Goal: Information Seeking & Learning: Compare options

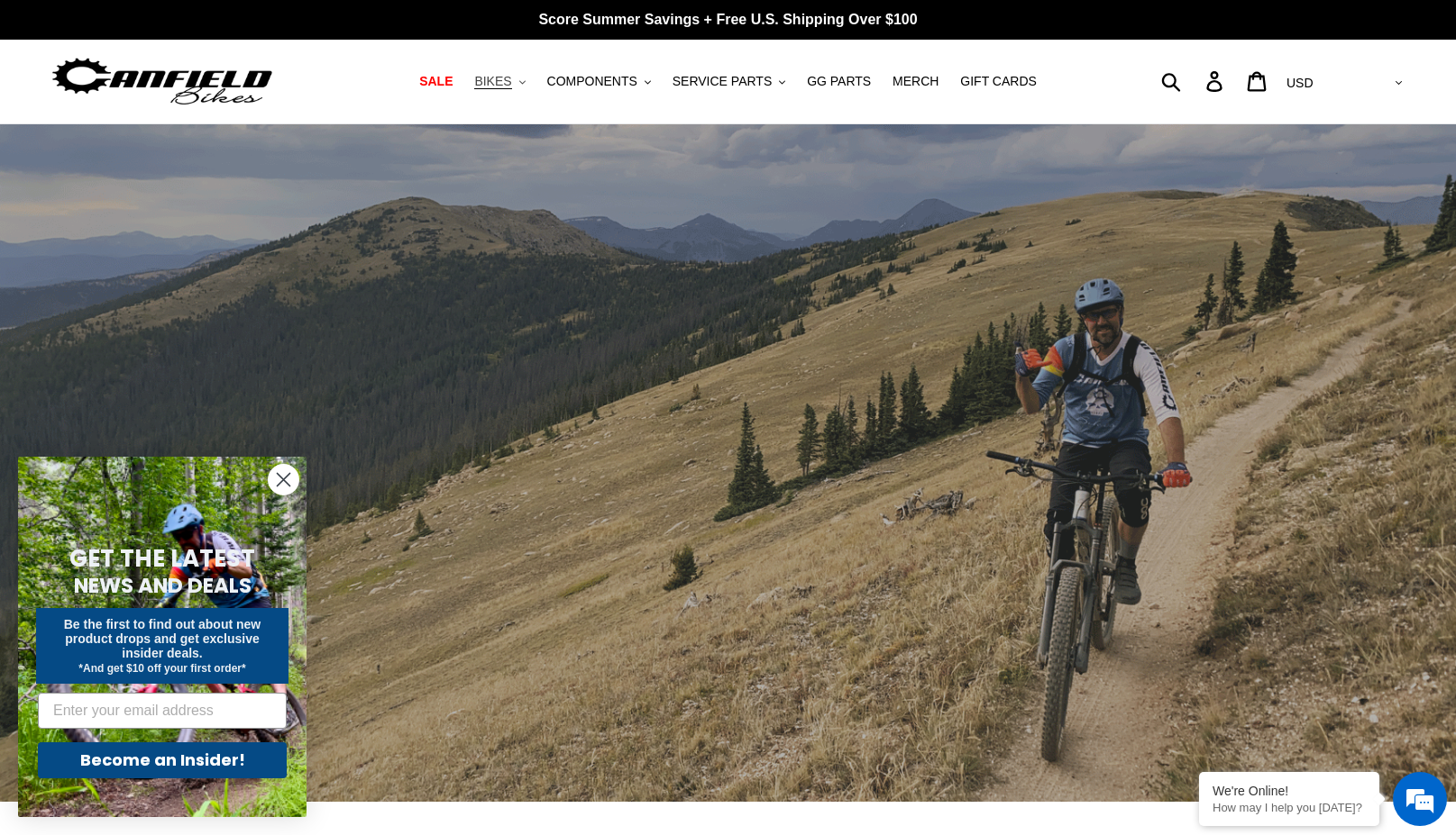
click at [533, 83] on button "BIKES .cls-1{fill:#231f20}" at bounding box center [500, 81] width 69 height 24
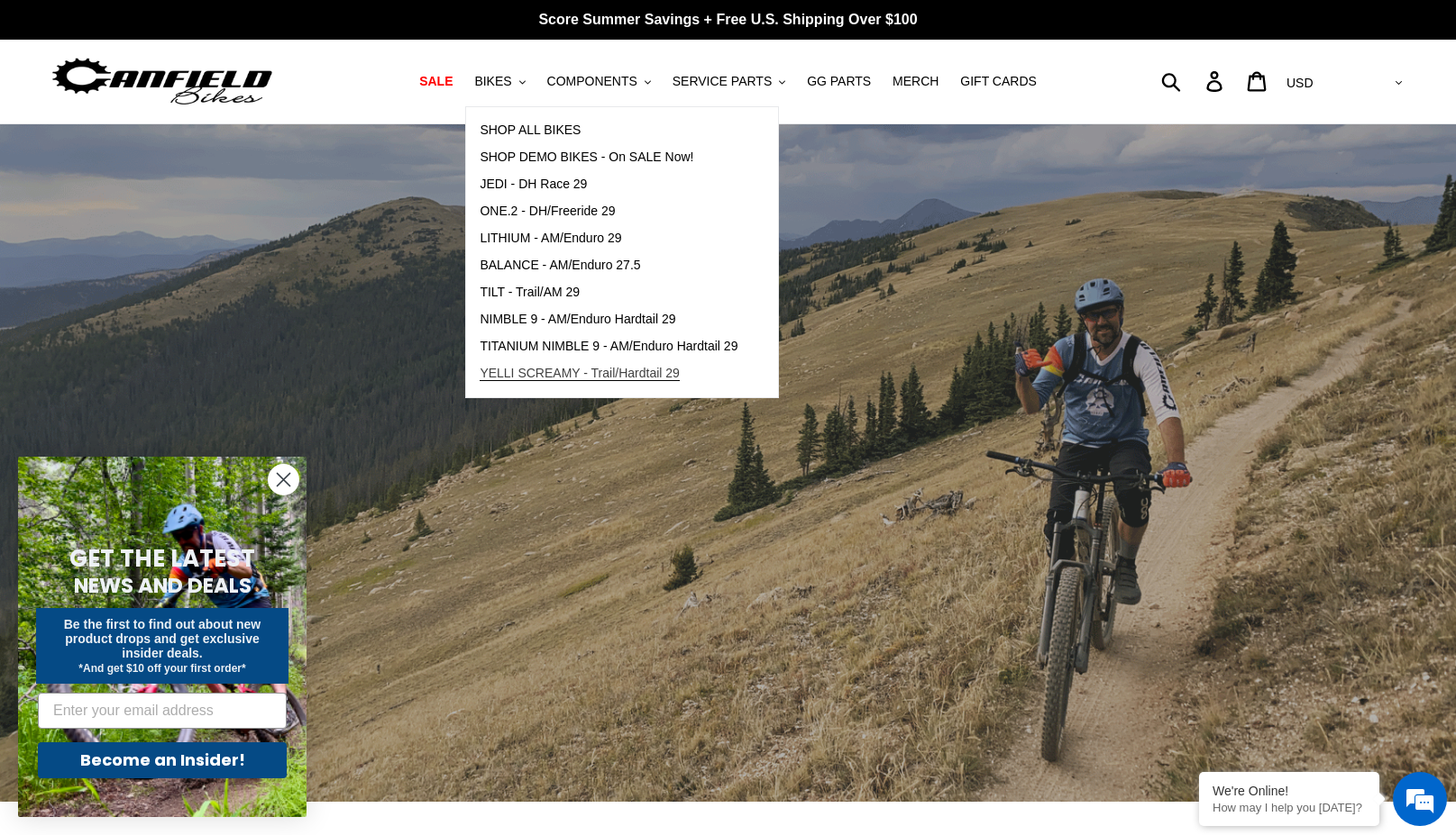
click at [566, 369] on span "YELLI SCREAMY - Trail/Hardtail 29" at bounding box center [579, 373] width 200 height 15
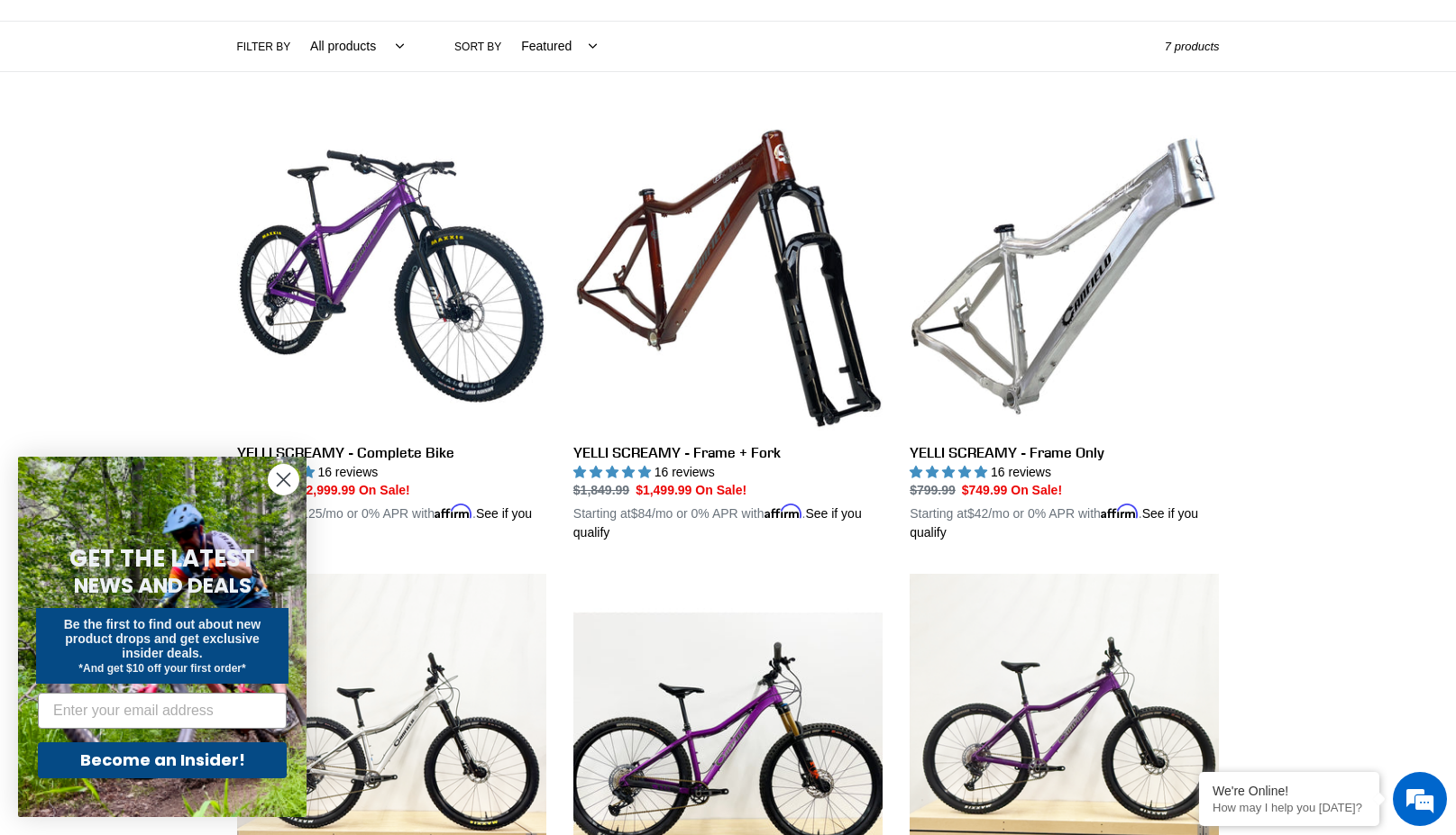
scroll to position [451, 0]
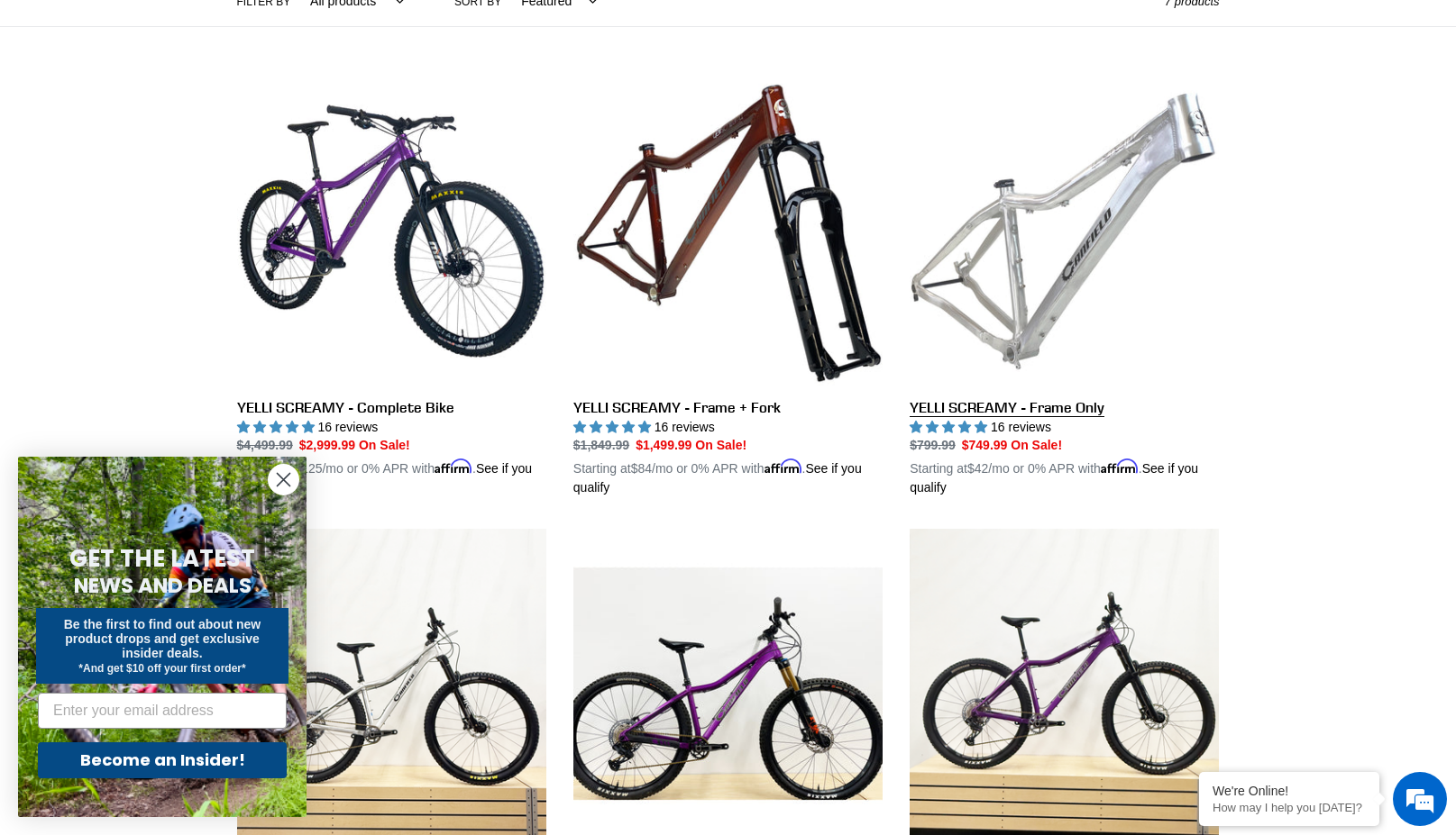
click at [1041, 295] on link "YELLI SCREAMY - Frame Only" at bounding box center [1064, 287] width 309 height 422
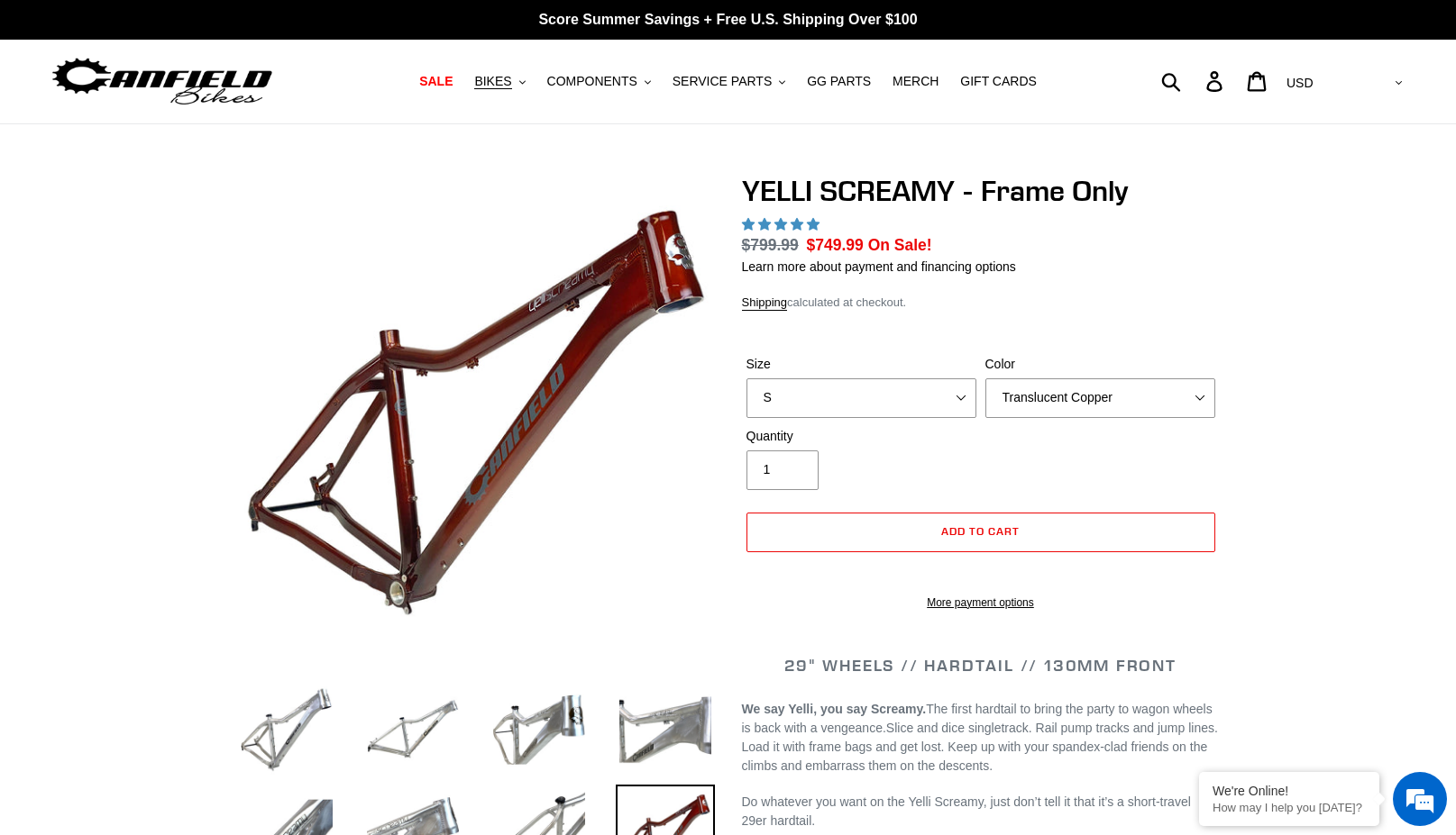
select select "highest-rating"
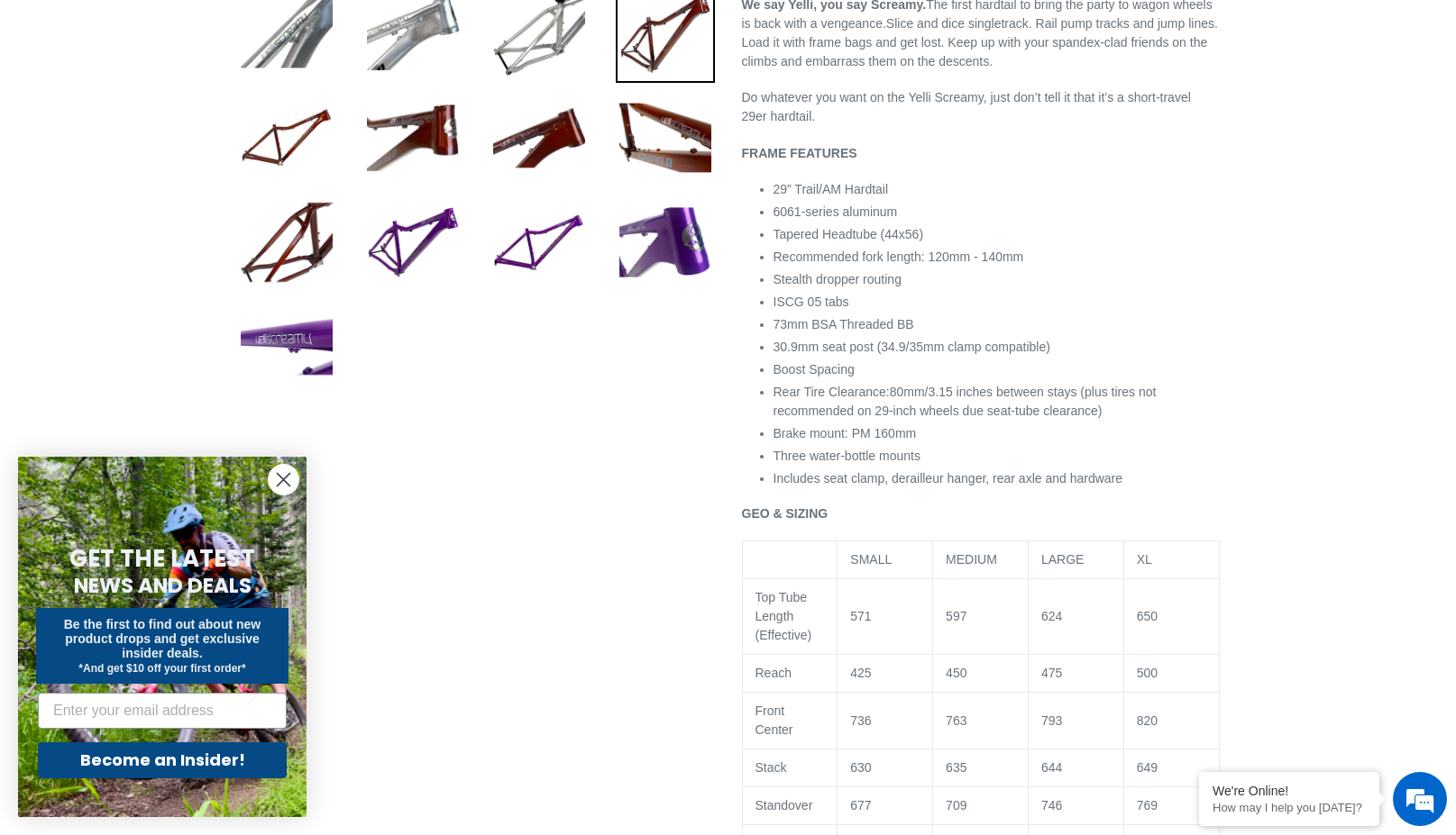
scroll to position [811, 0]
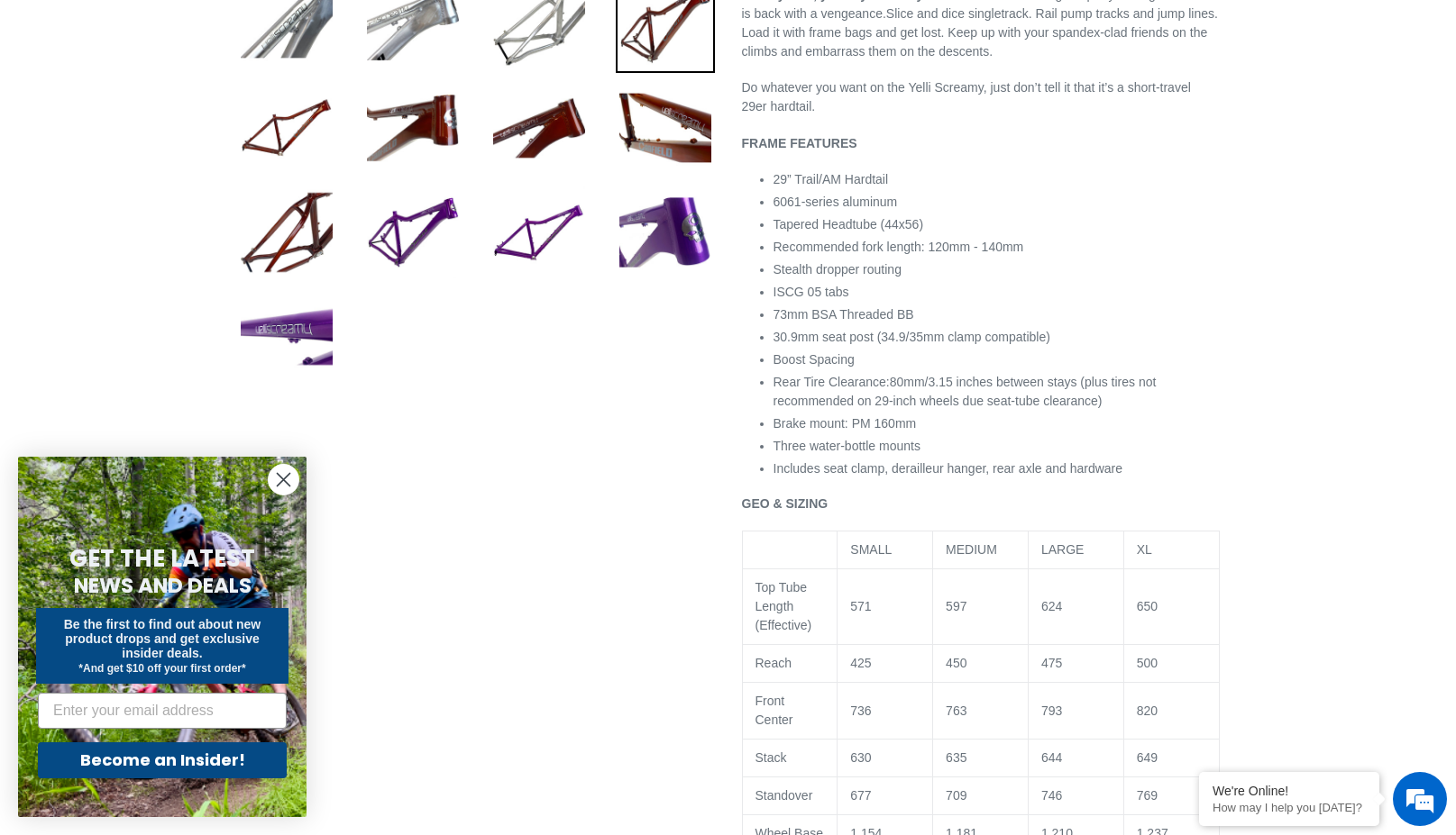
click at [279, 477] on circle "Close dialog" at bounding box center [284, 480] width 30 height 30
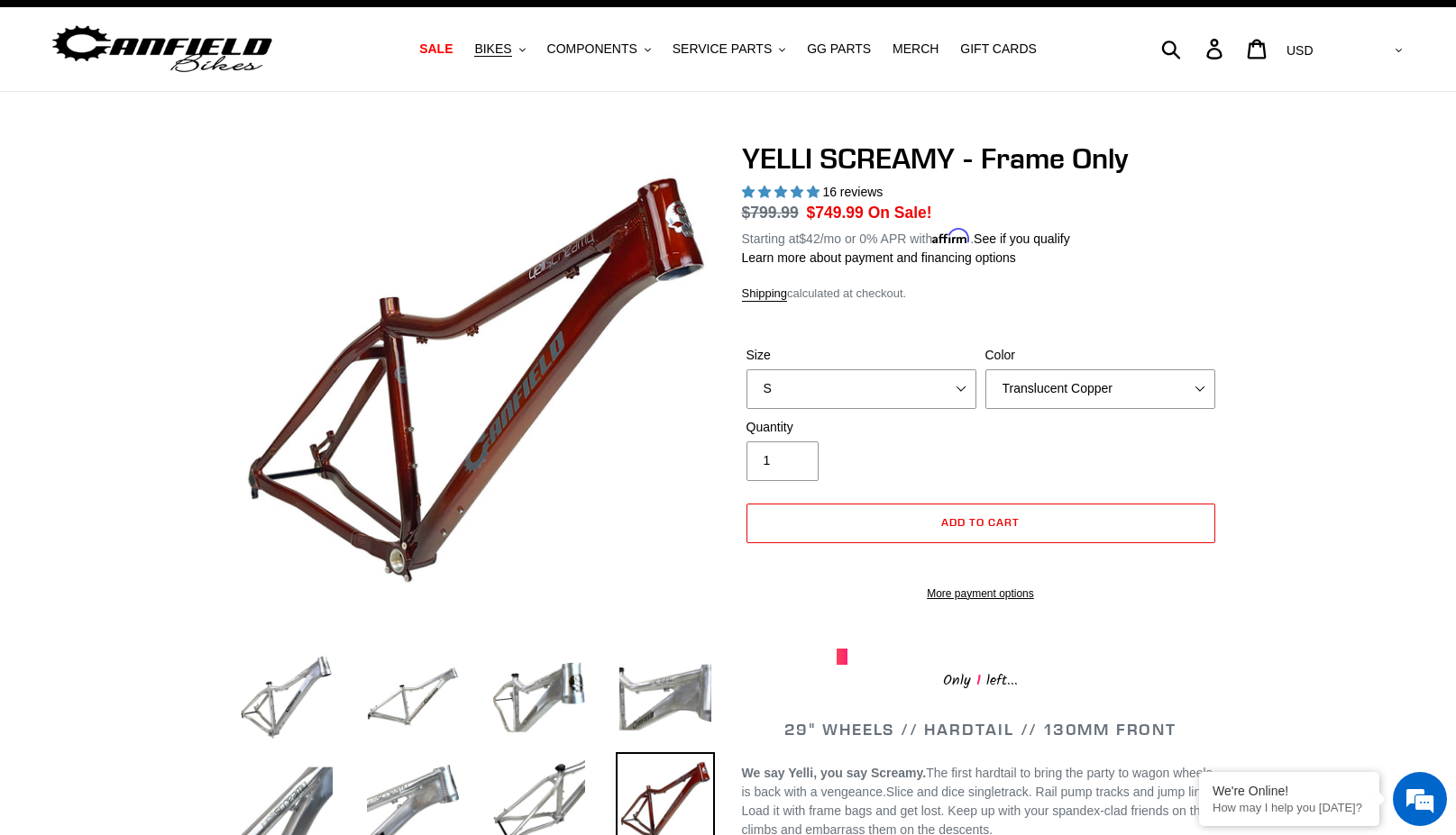
scroll to position [0, 0]
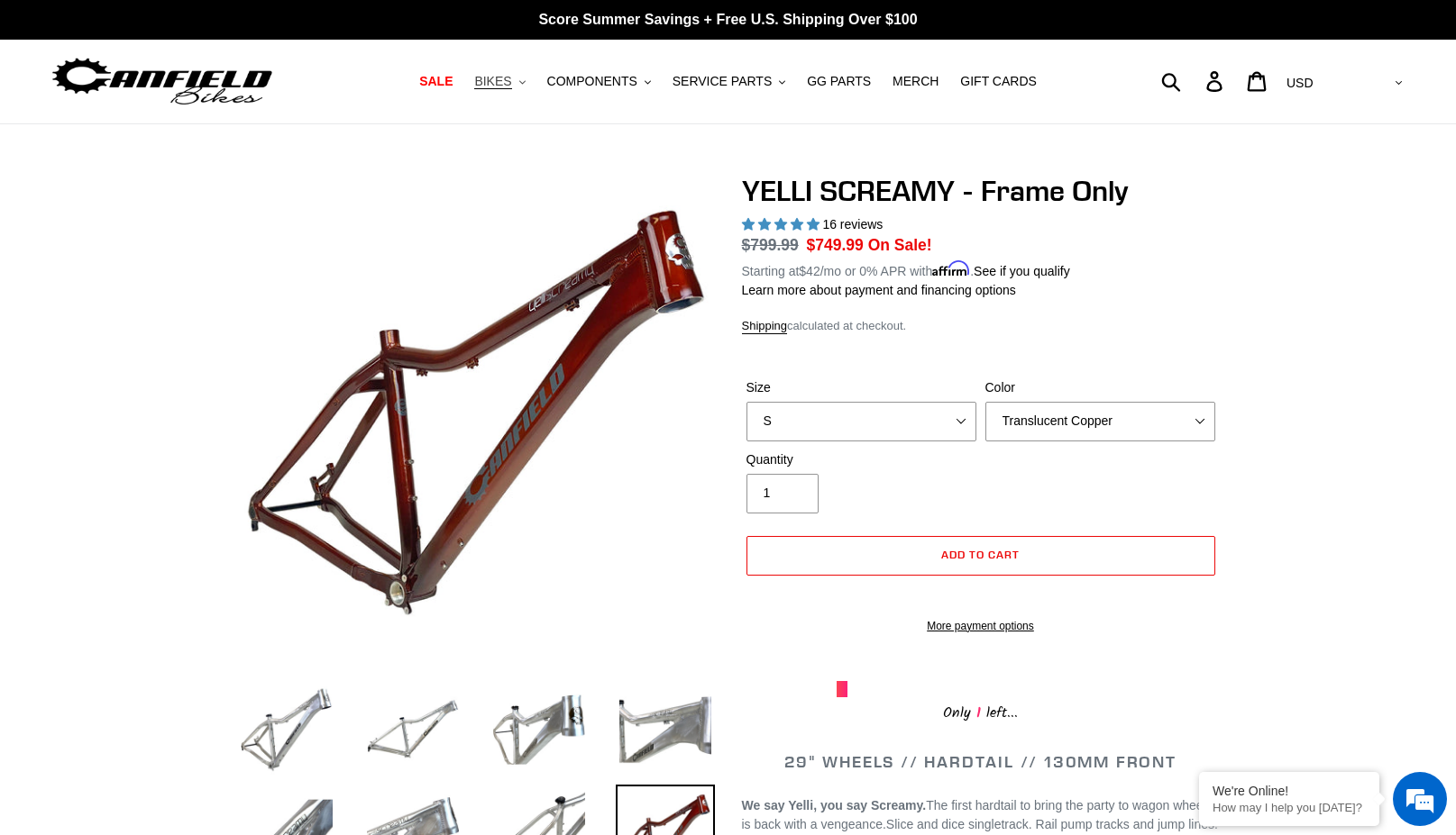
click at [533, 78] on button "BIKES .cls-1{fill:#231f20}" at bounding box center [500, 81] width 69 height 24
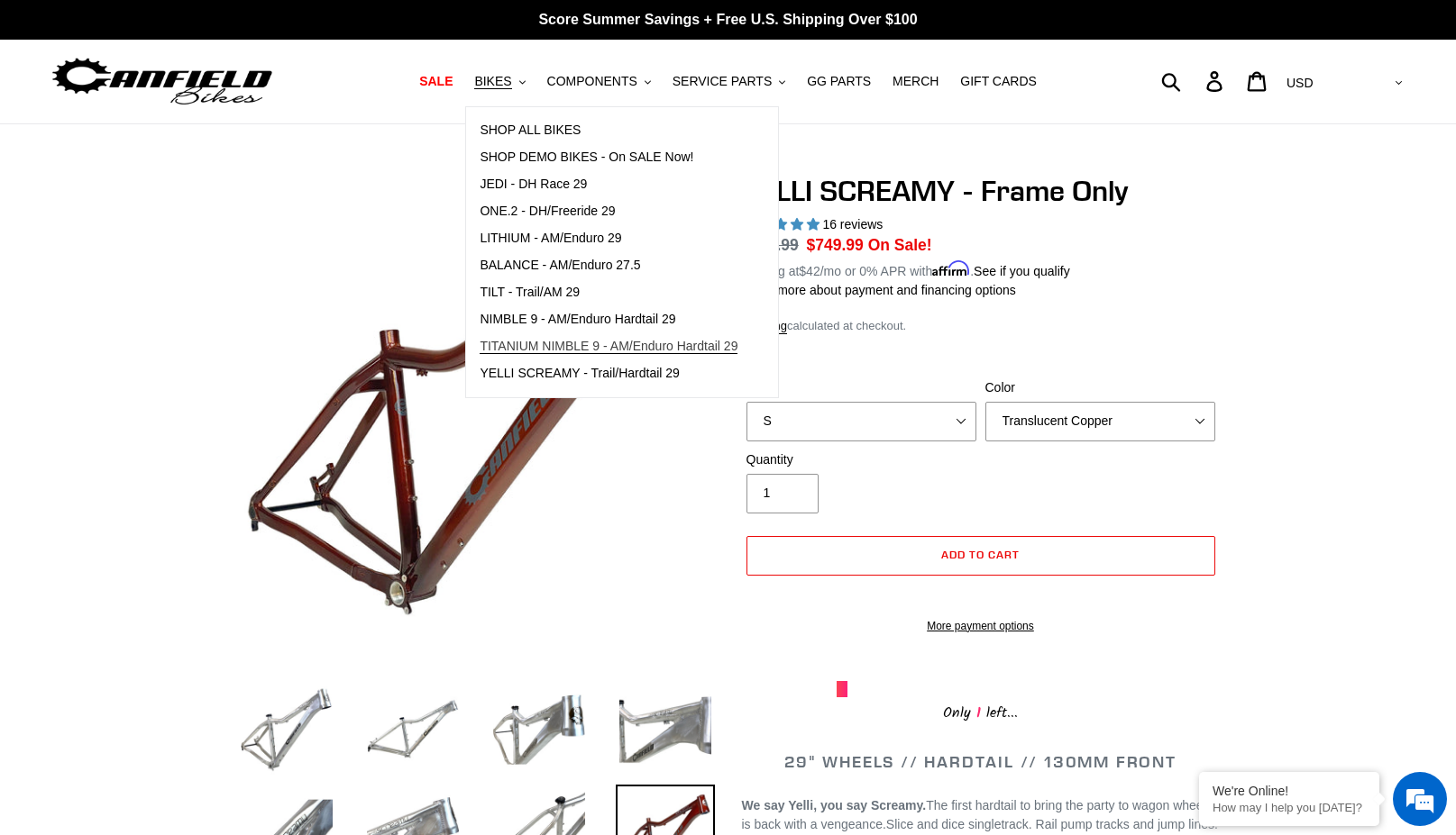
click at [530, 347] on span "TITANIUM NIMBLE 9 - AM/Enduro Hardtail 29" at bounding box center [608, 346] width 258 height 15
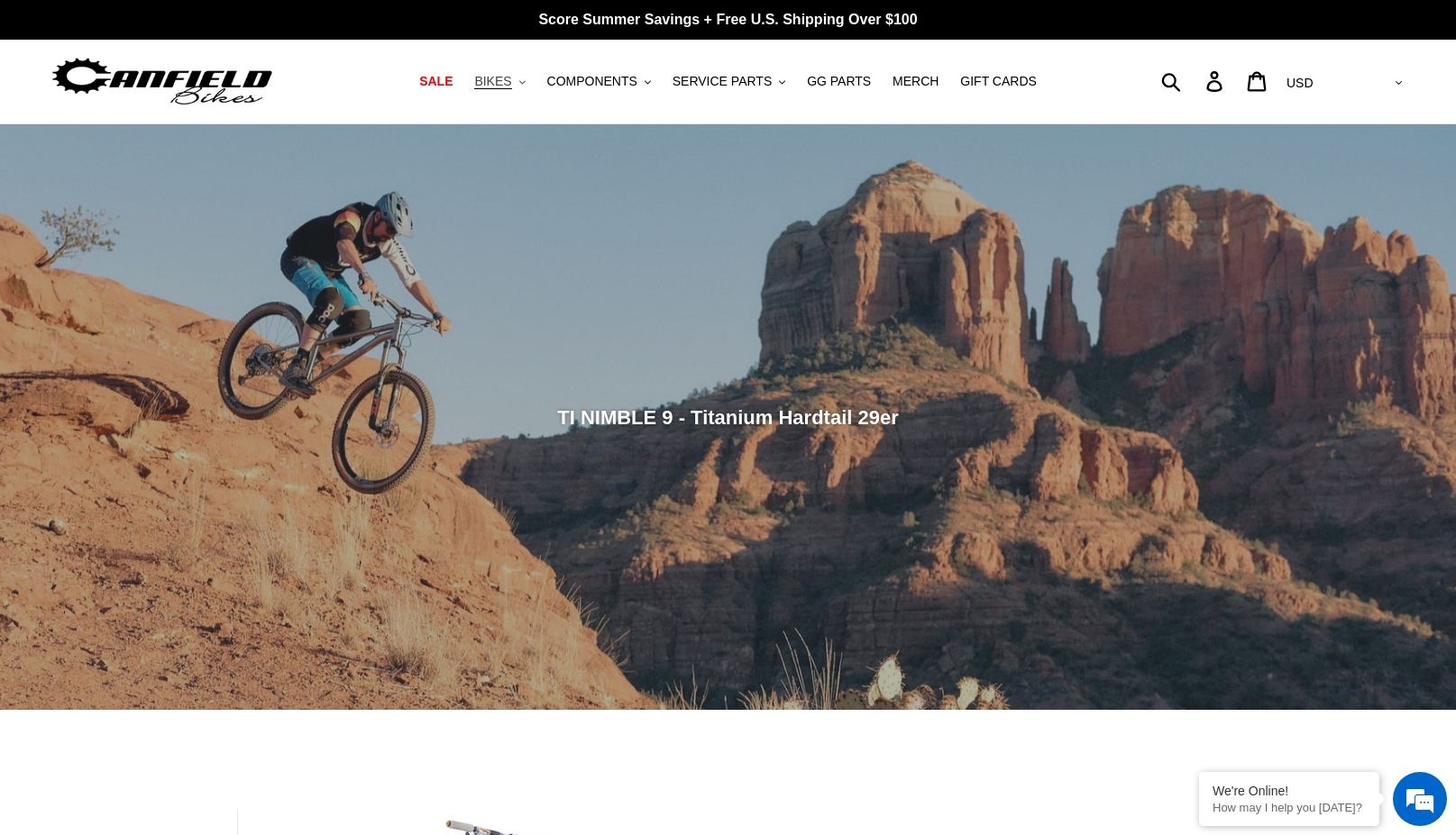
click at [533, 78] on button "BIKES .cls-1{fill:#231f20}" at bounding box center [500, 81] width 69 height 24
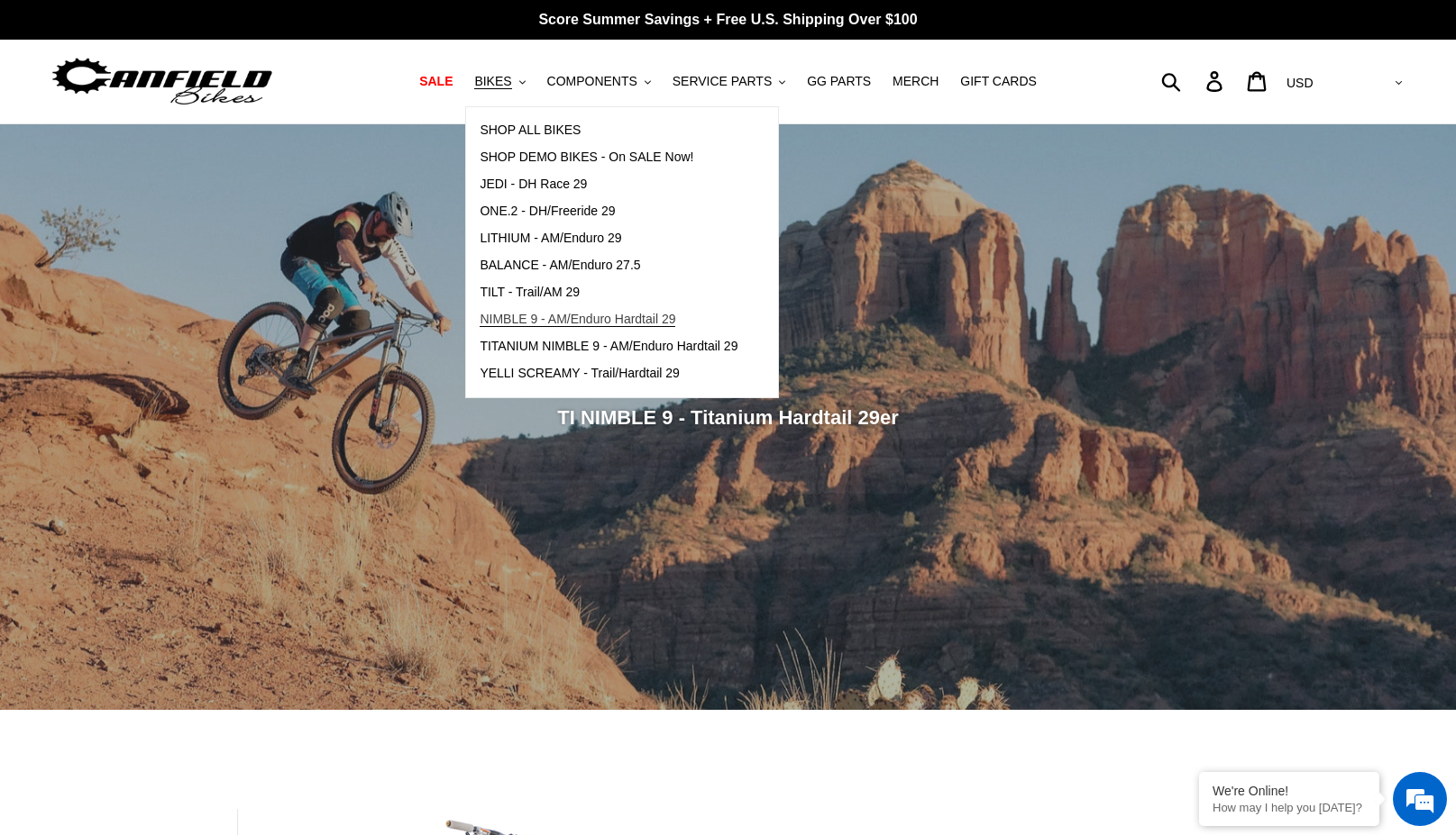
click at [552, 321] on span "NIMBLE 9 - AM/Enduro Hardtail 29" at bounding box center [577, 319] width 196 height 15
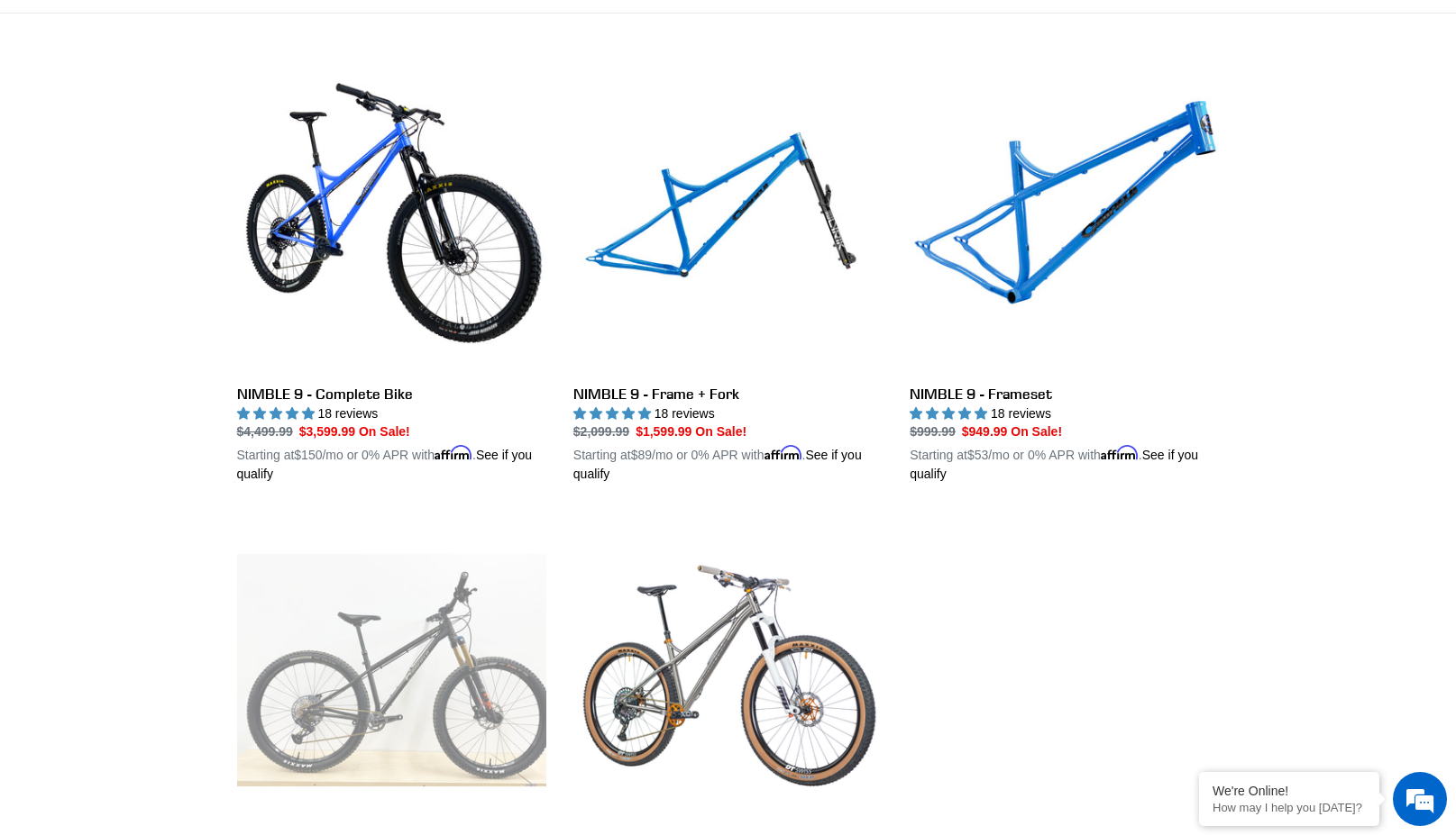
scroll to position [387, 0]
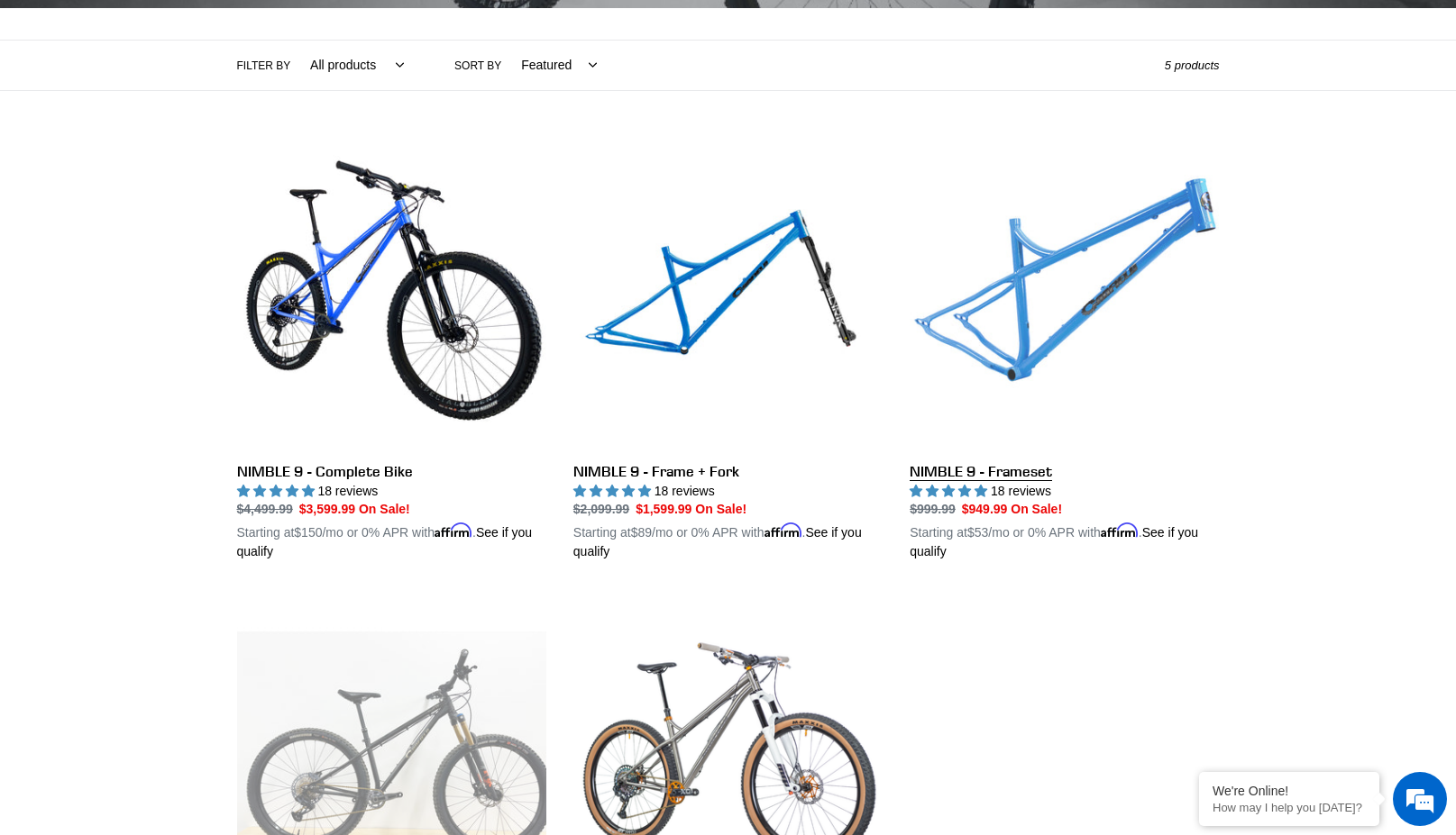
click at [998, 351] on link "NIMBLE 9 - Frameset" at bounding box center [1064, 351] width 309 height 422
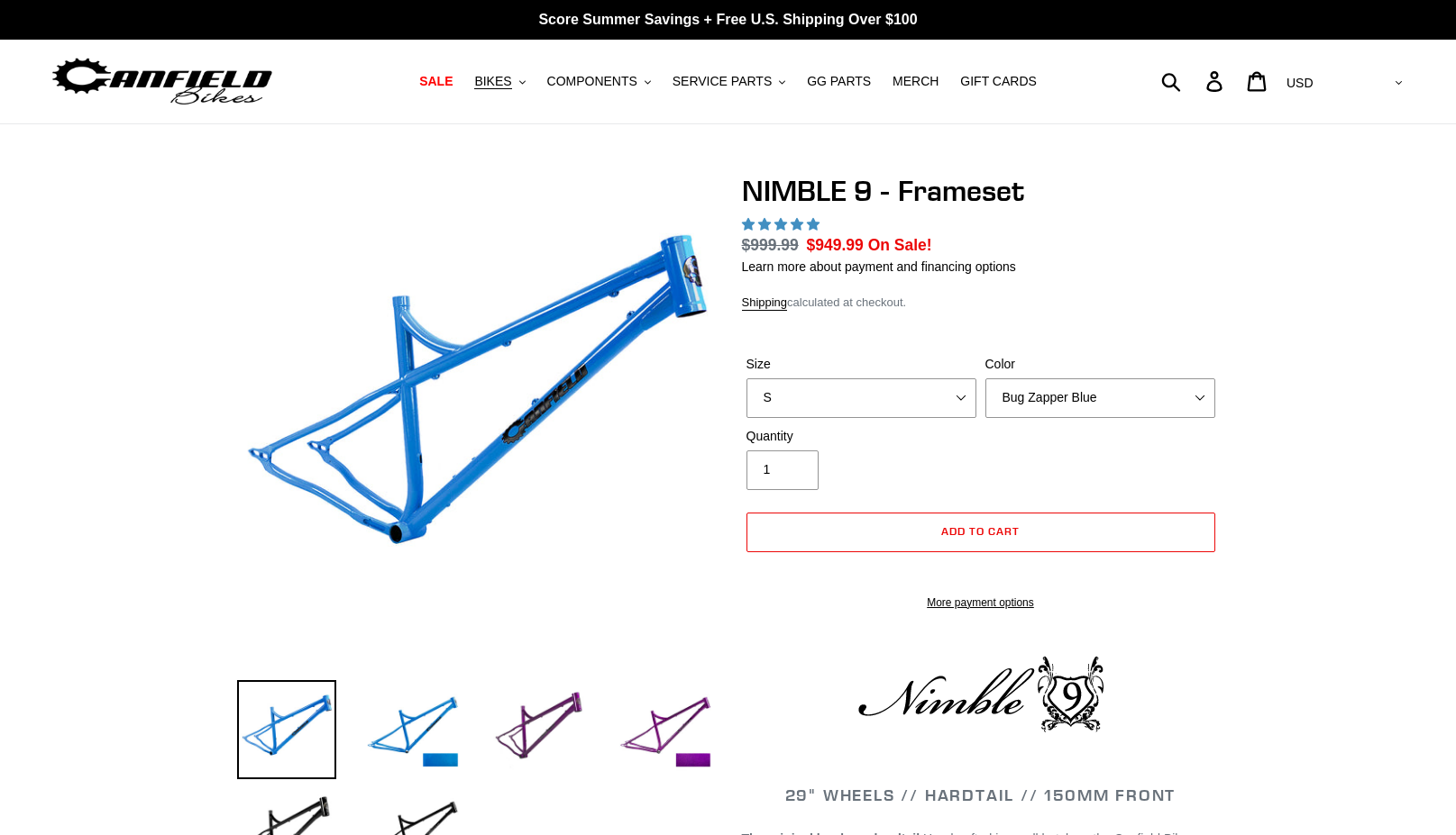
select select "highest-rating"
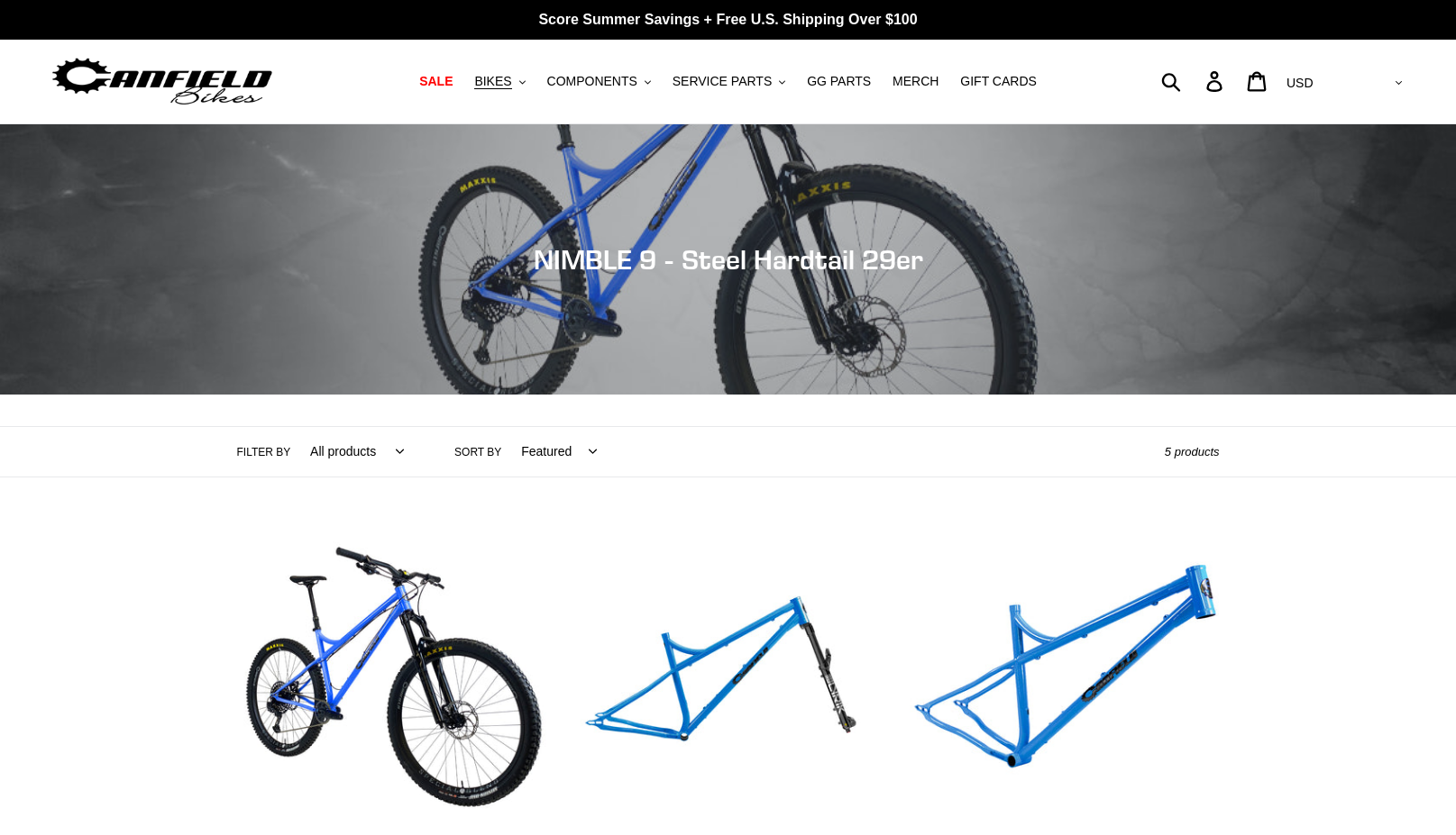
scroll to position [387, 0]
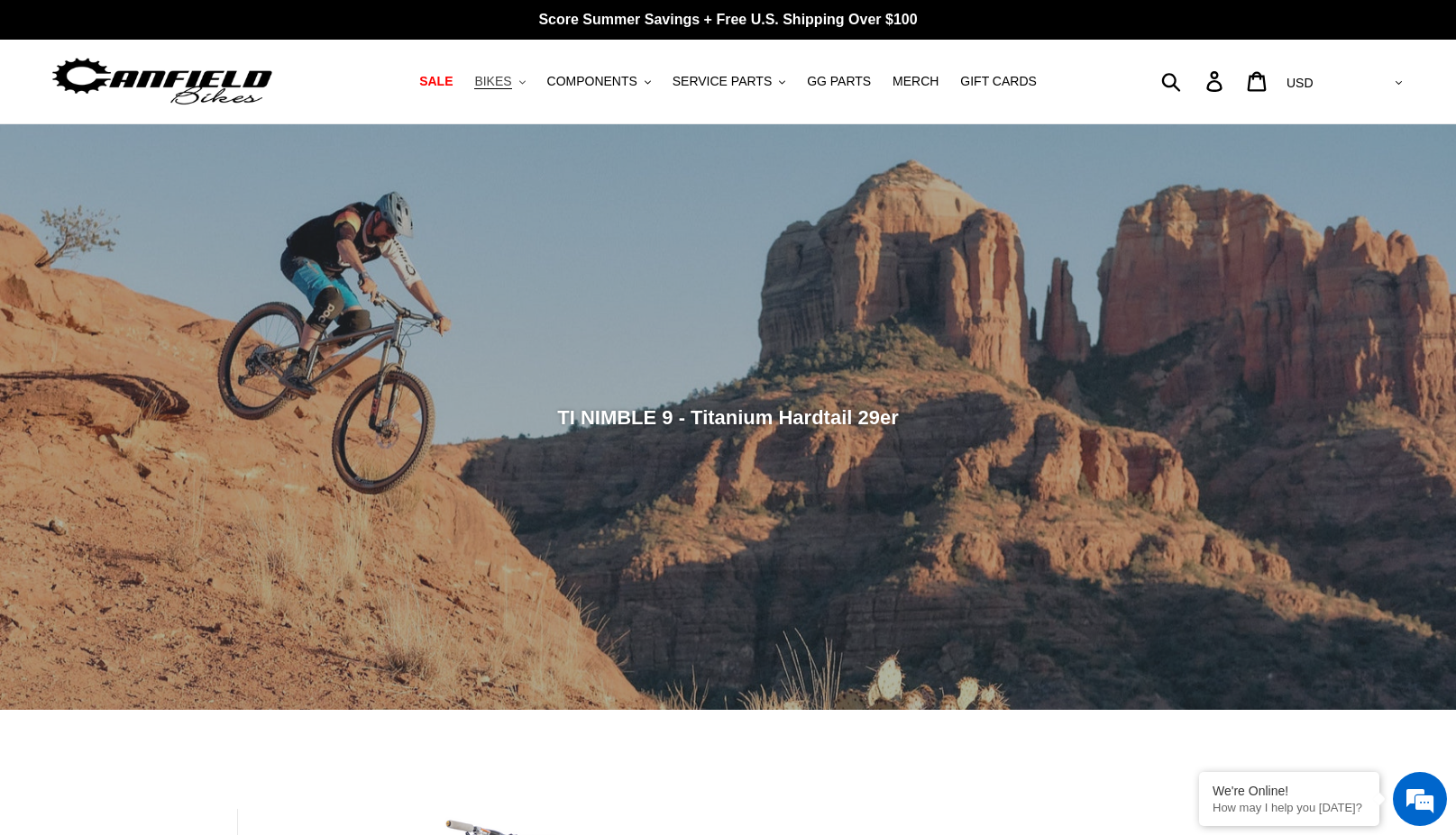
click at [533, 78] on button "BIKES .cls-1{fill:#231f20}" at bounding box center [500, 81] width 69 height 24
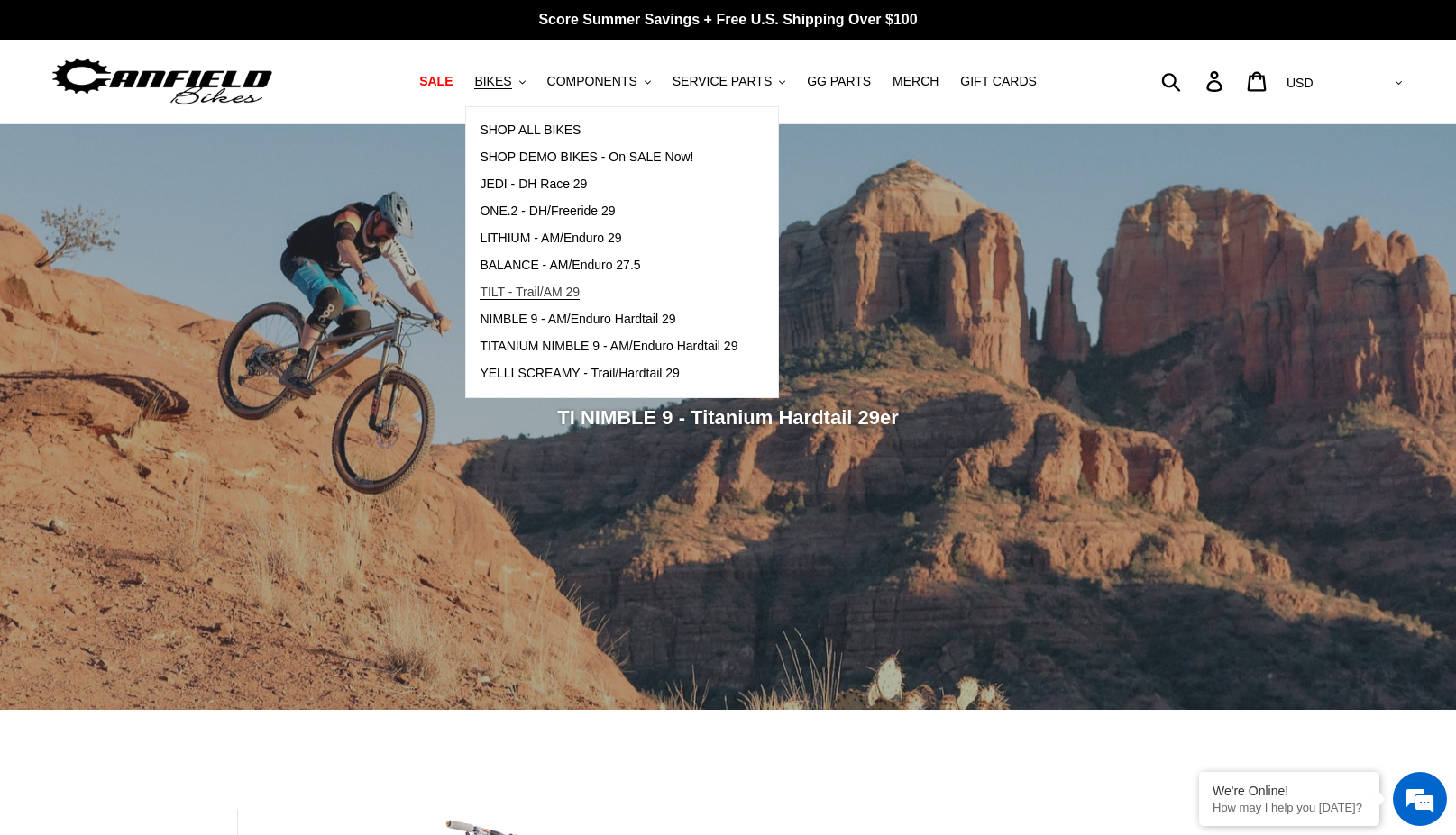
click at [568, 291] on span "TILT - Trail/AM 29" at bounding box center [529, 292] width 100 height 15
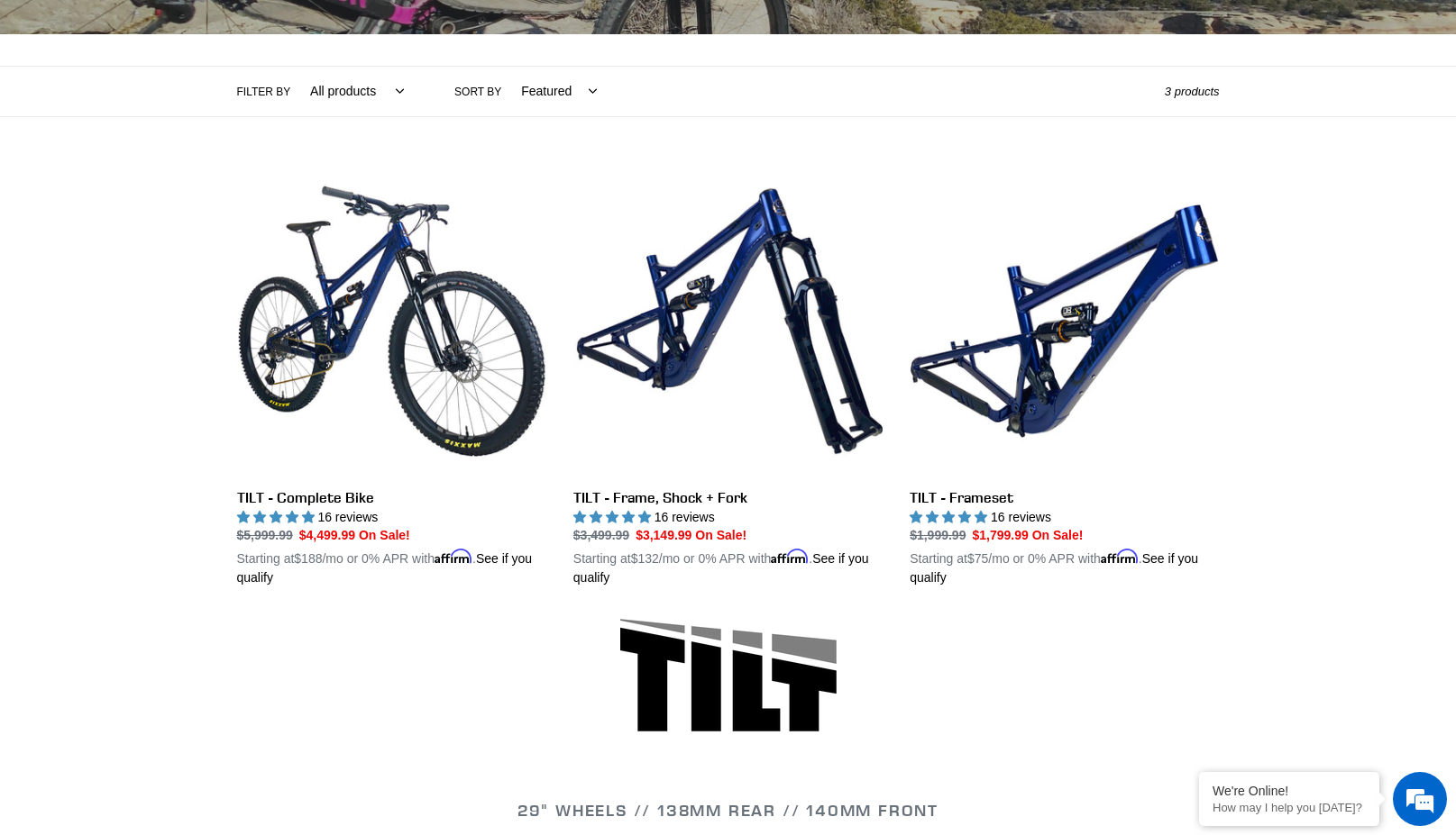
scroll to position [451, 0]
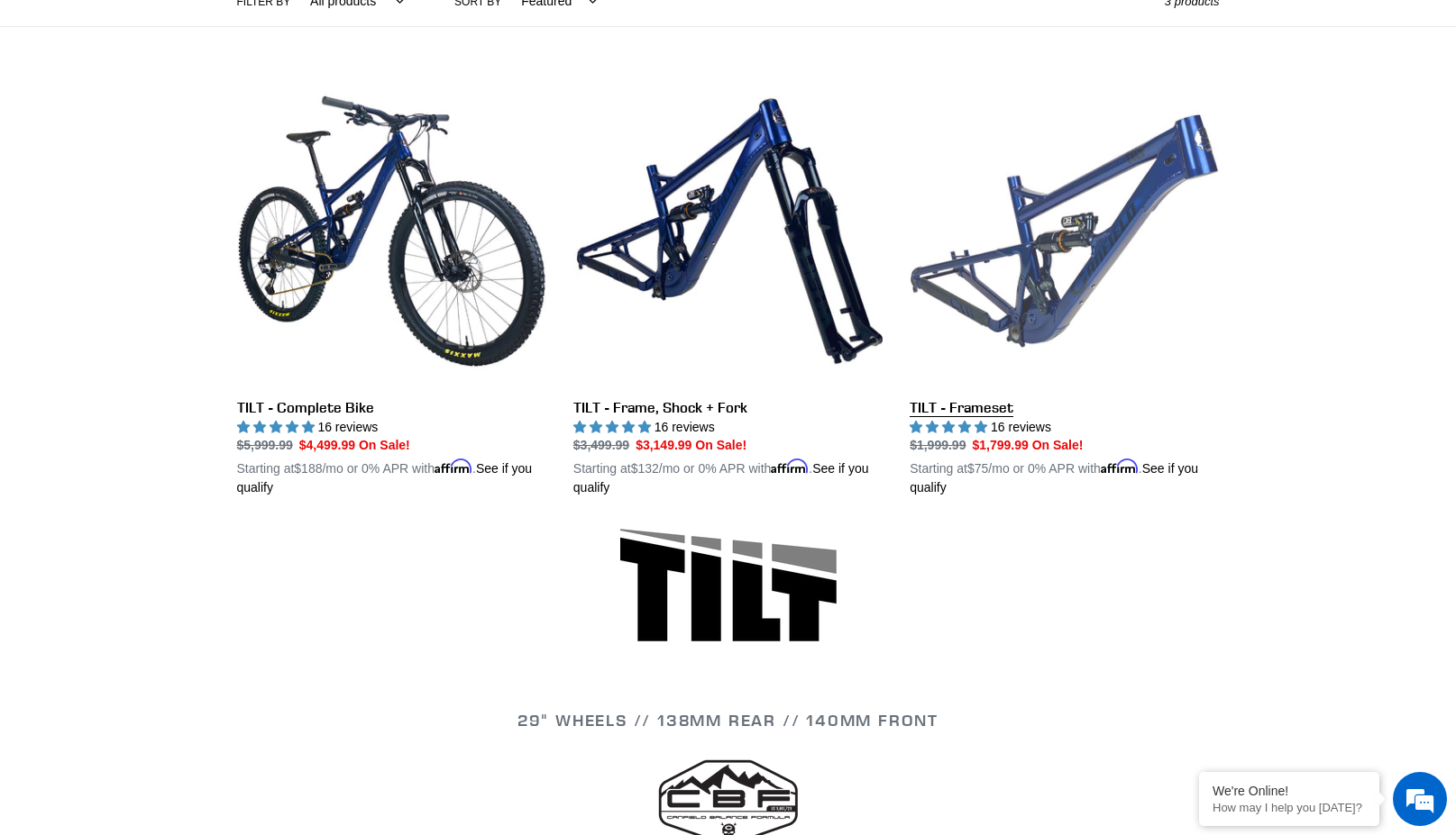
click at [1013, 317] on link "TILT - Frameset" at bounding box center [1064, 287] width 309 height 422
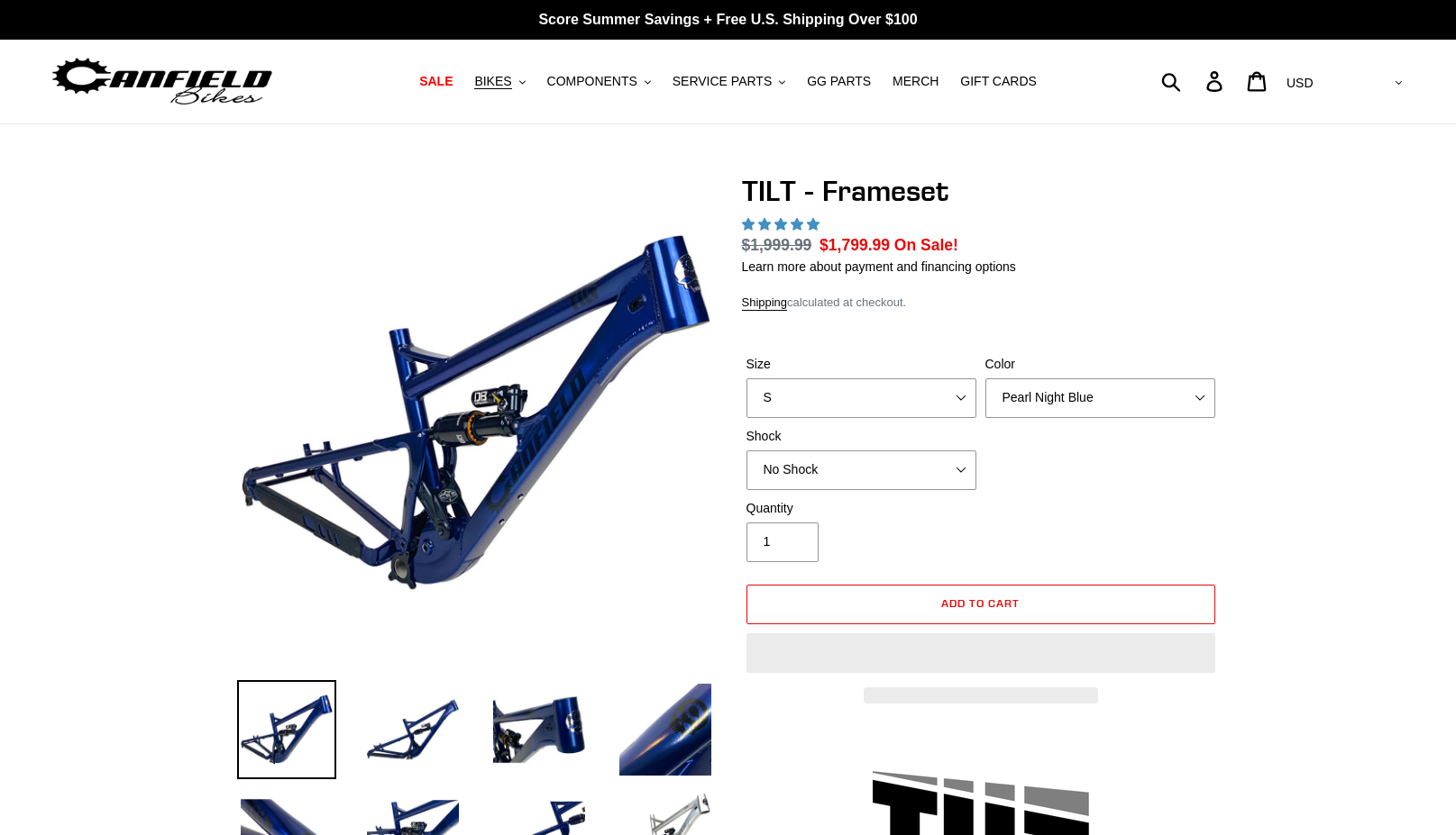
select select "highest-rating"
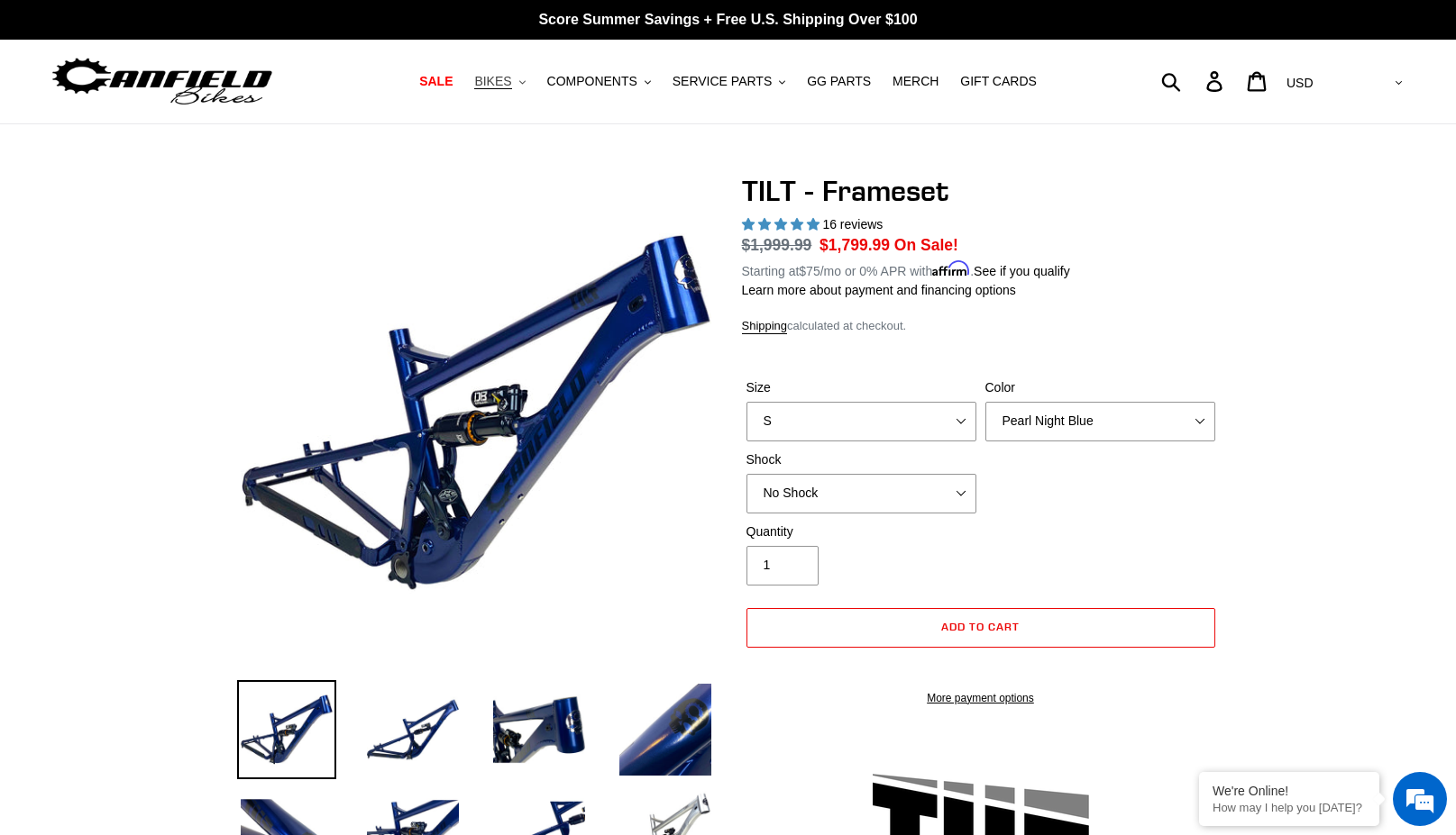
click at [526, 85] on icon ".cls-1{fill:#231f20}" at bounding box center [522, 82] width 7 height 7
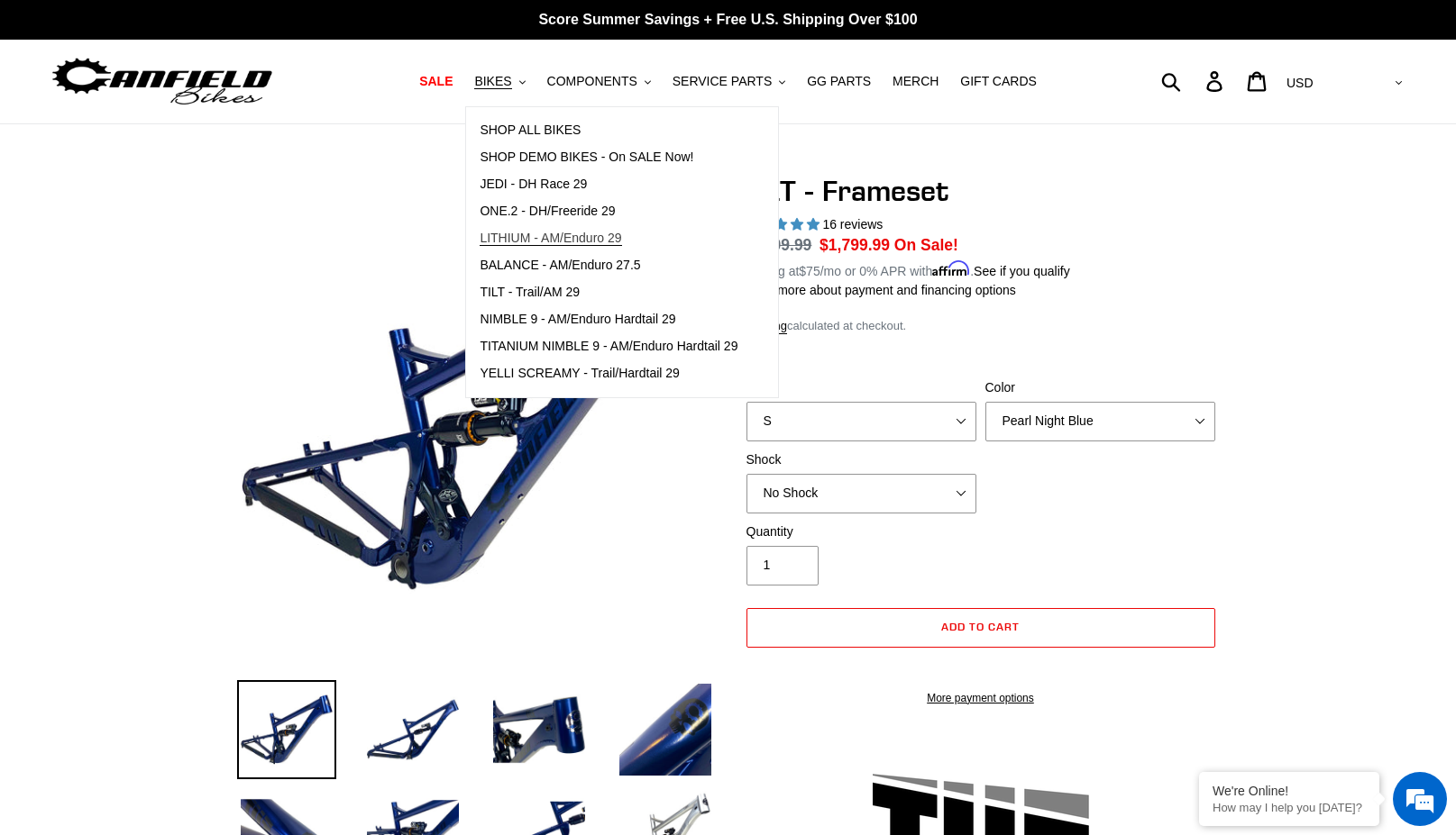
click at [536, 238] on span "LITHIUM - AM/Enduro 29" at bounding box center [550, 238] width 141 height 15
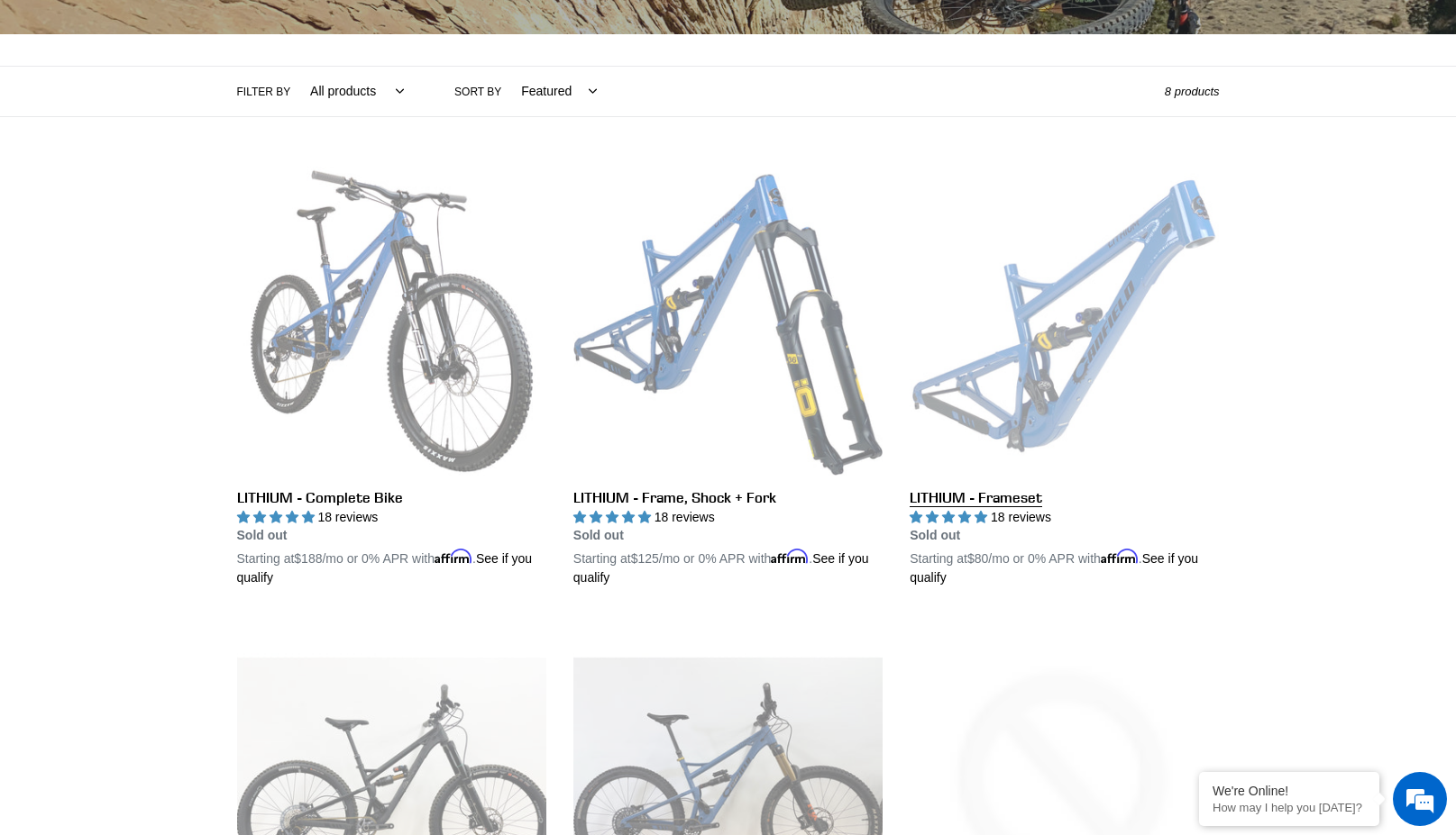
click at [1096, 333] on link "LITHIUM - Frameset" at bounding box center [1064, 377] width 309 height 422
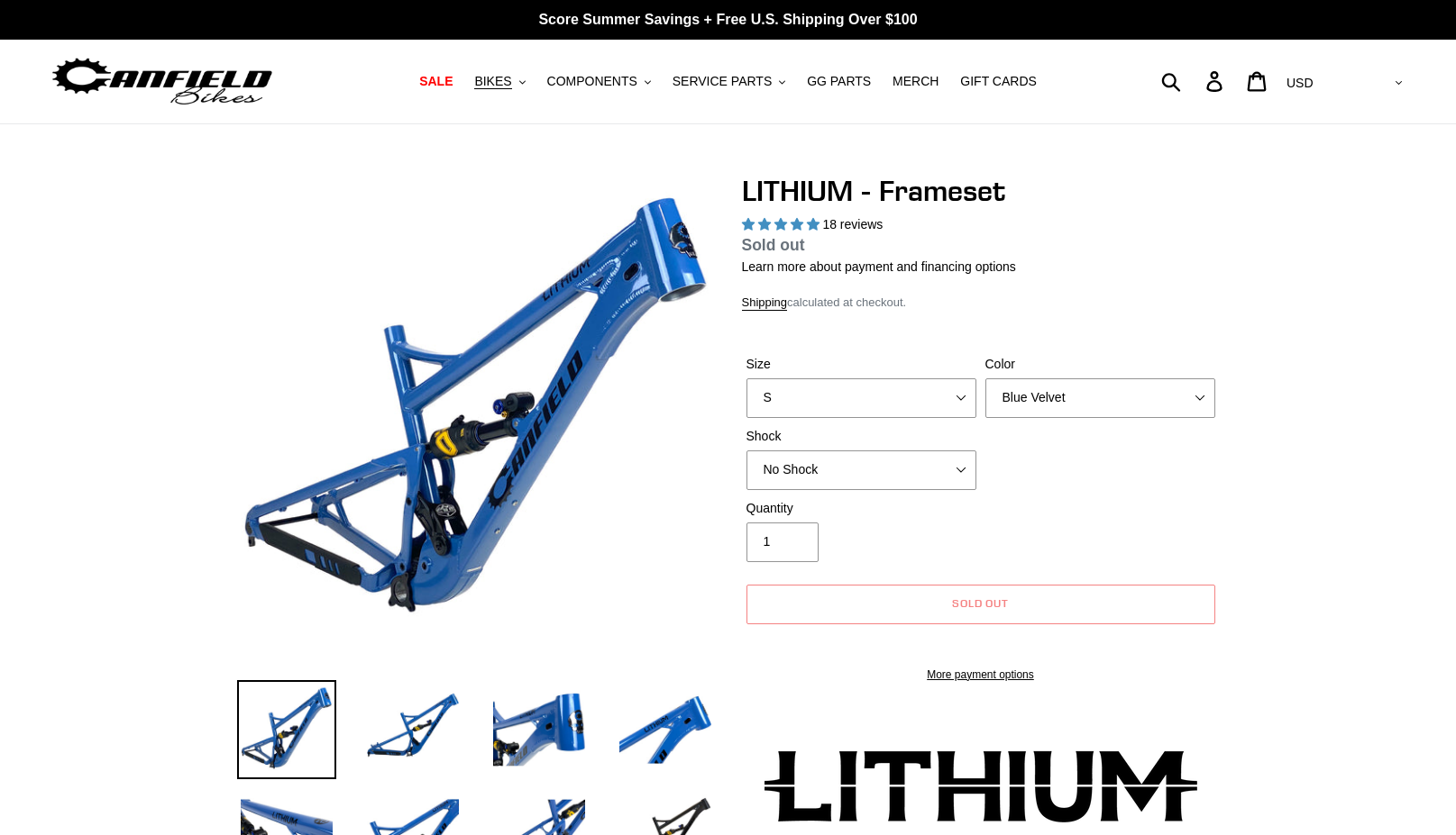
select select "highest-rating"
